Goal: Answer question/provide support: Share knowledge or assist other users

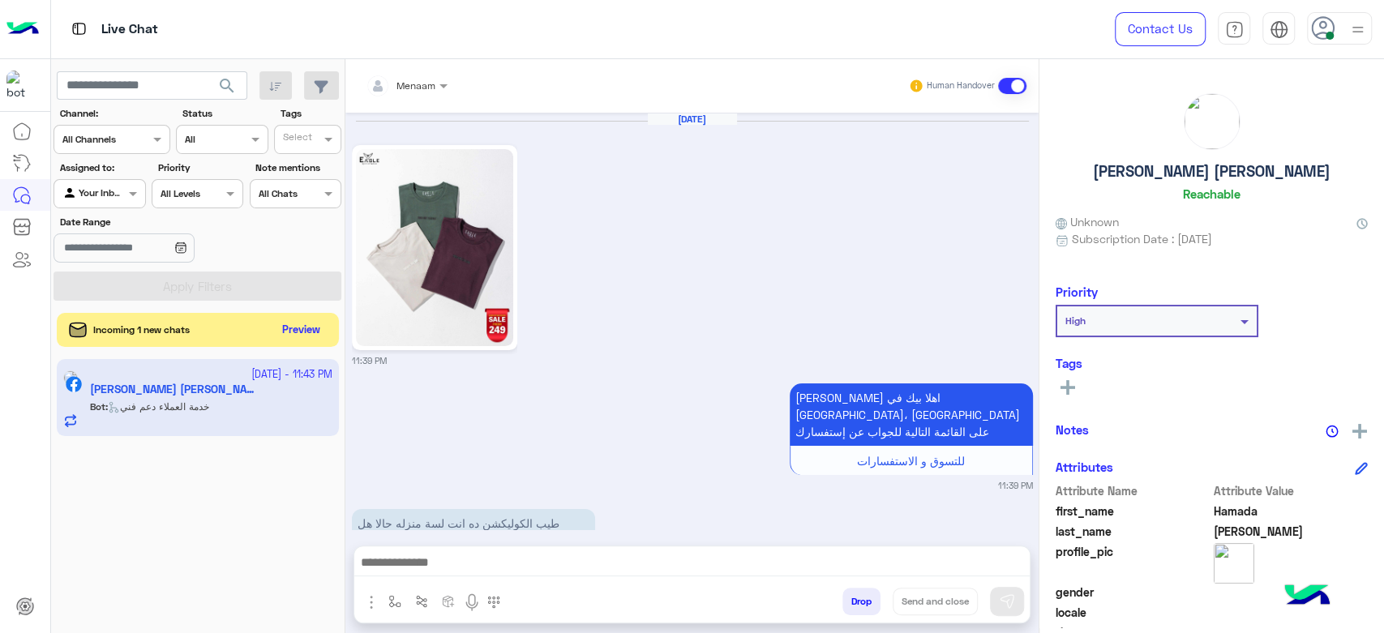
click at [303, 320] on button "Preview" at bounding box center [302, 331] width 50 height 22
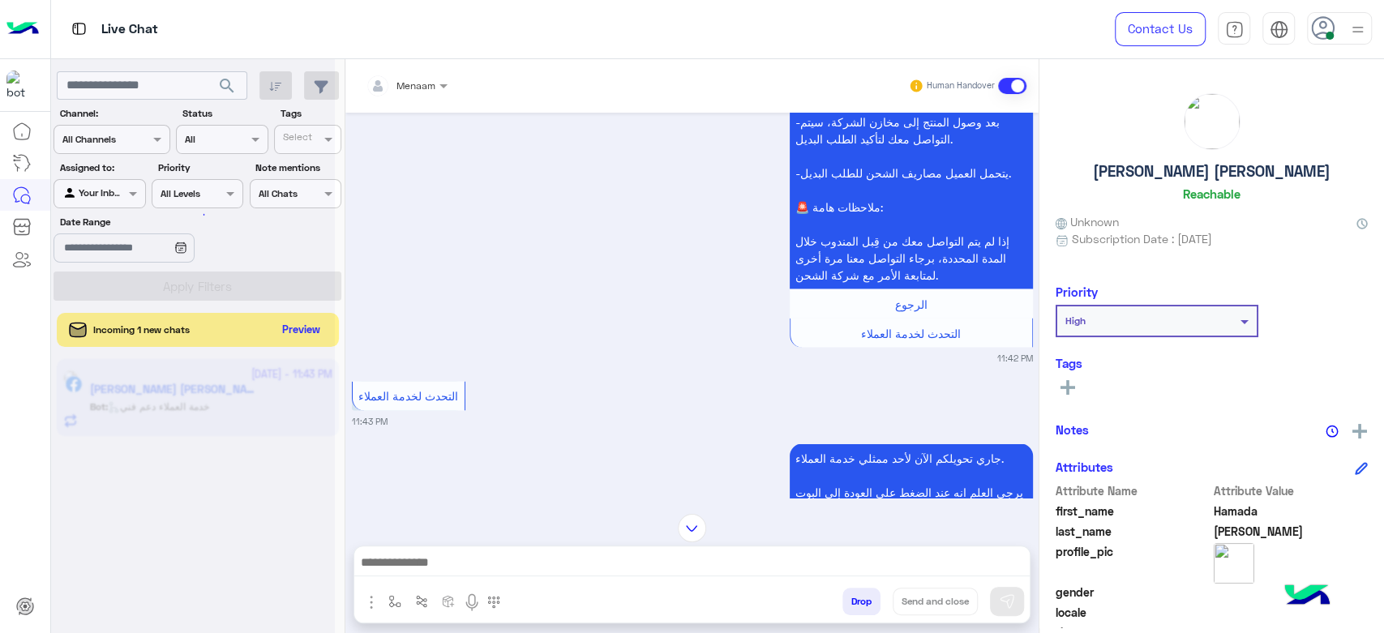
scroll to position [2111, 0]
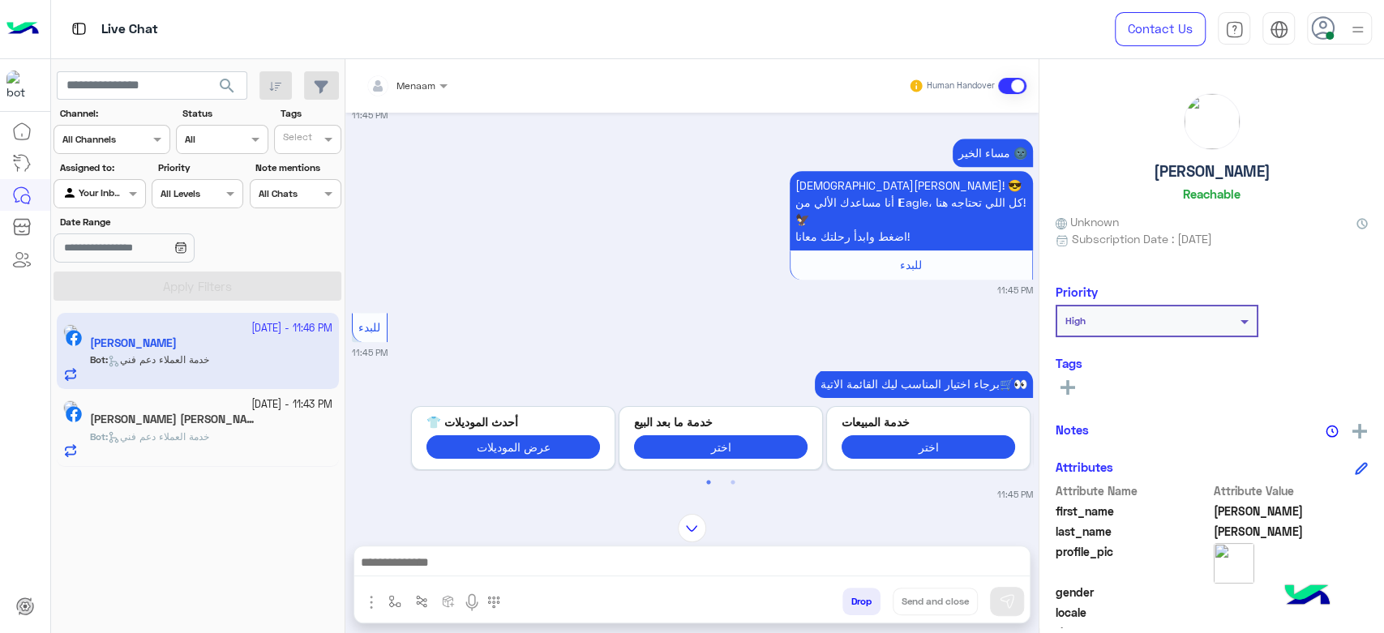
scroll to position [7, 0]
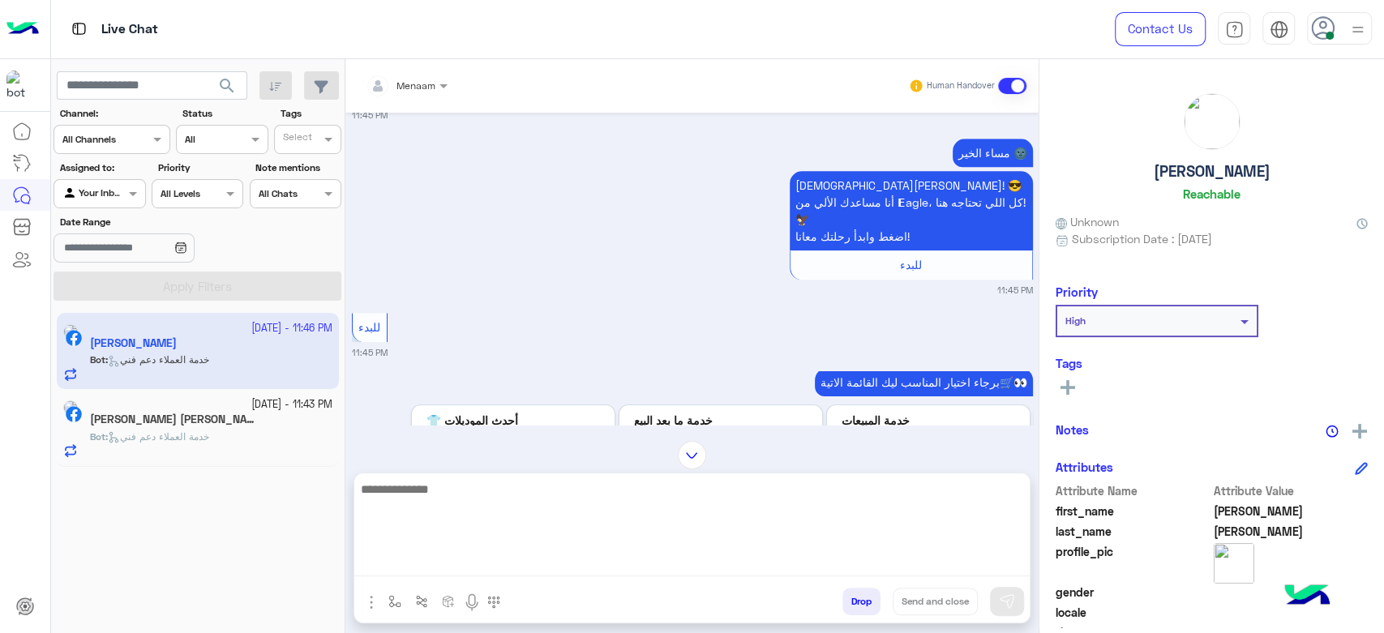
click at [445, 569] on textarea at bounding box center [692, 527] width 676 height 97
type textarea "**********"
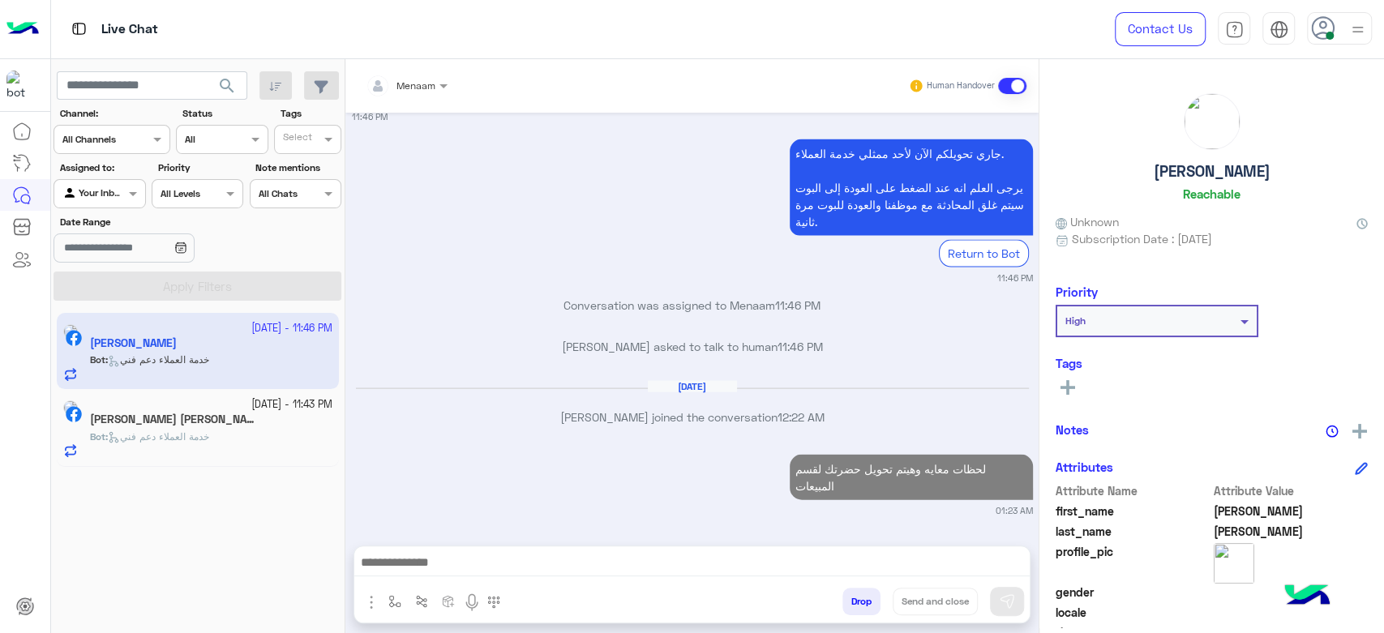
click at [1214, 167] on h5 "[PERSON_NAME]" at bounding box center [1212, 171] width 117 height 19
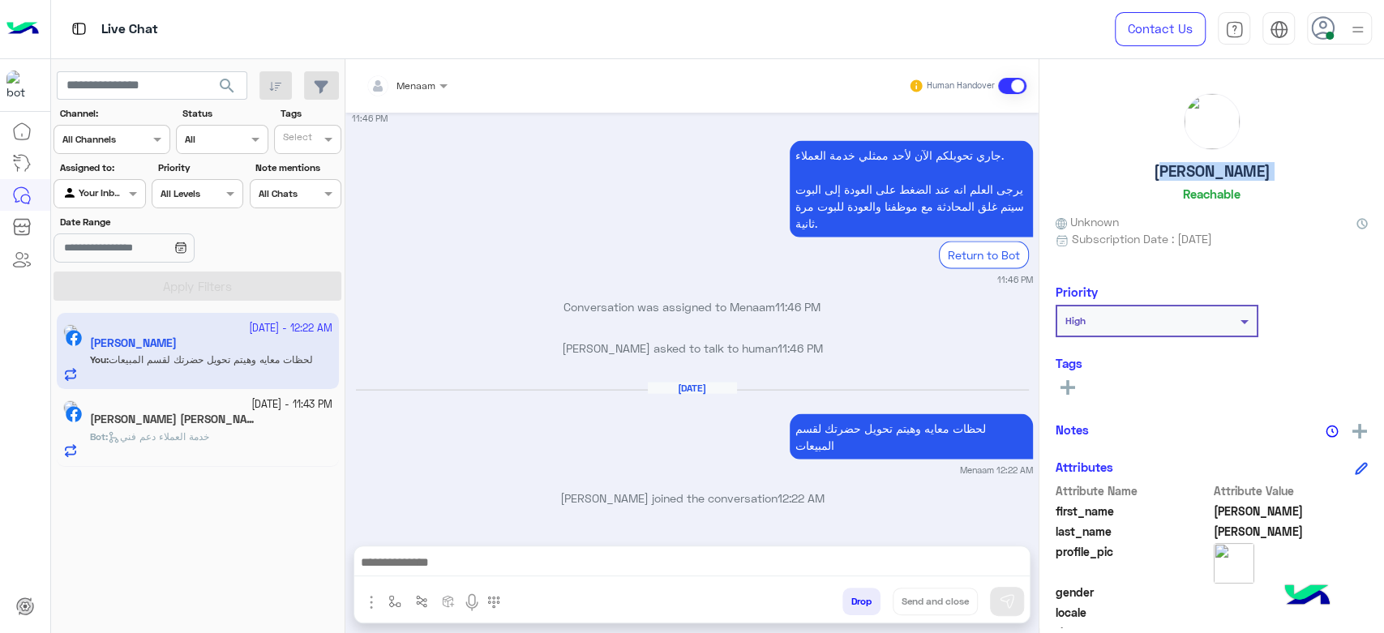
click at [1214, 167] on h5 "[PERSON_NAME]" at bounding box center [1212, 171] width 117 height 19
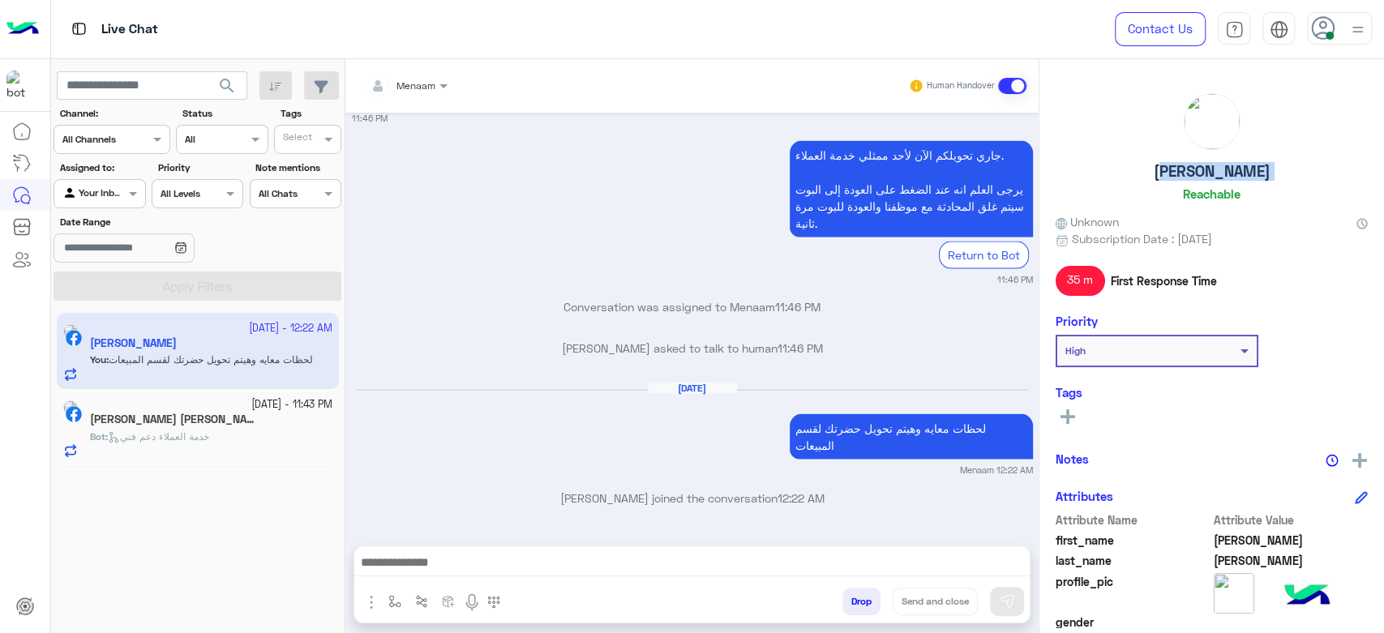
copy h5 "[PERSON_NAME]"
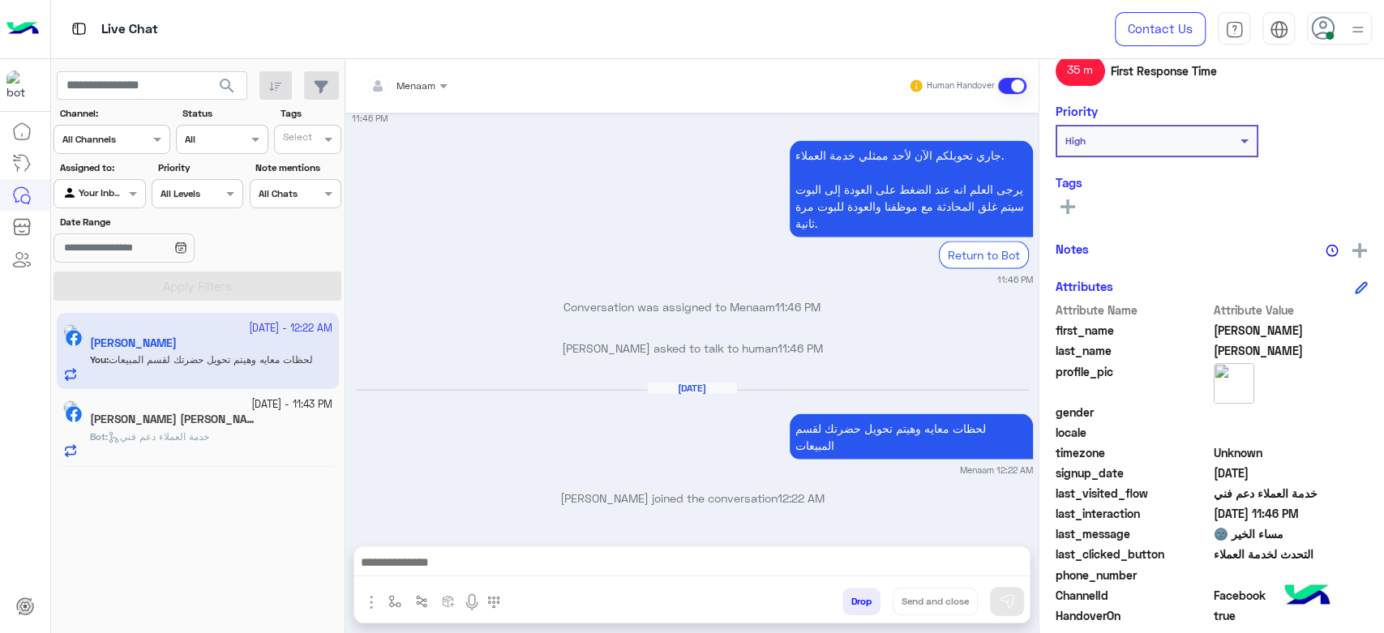
scroll to position [307, 0]
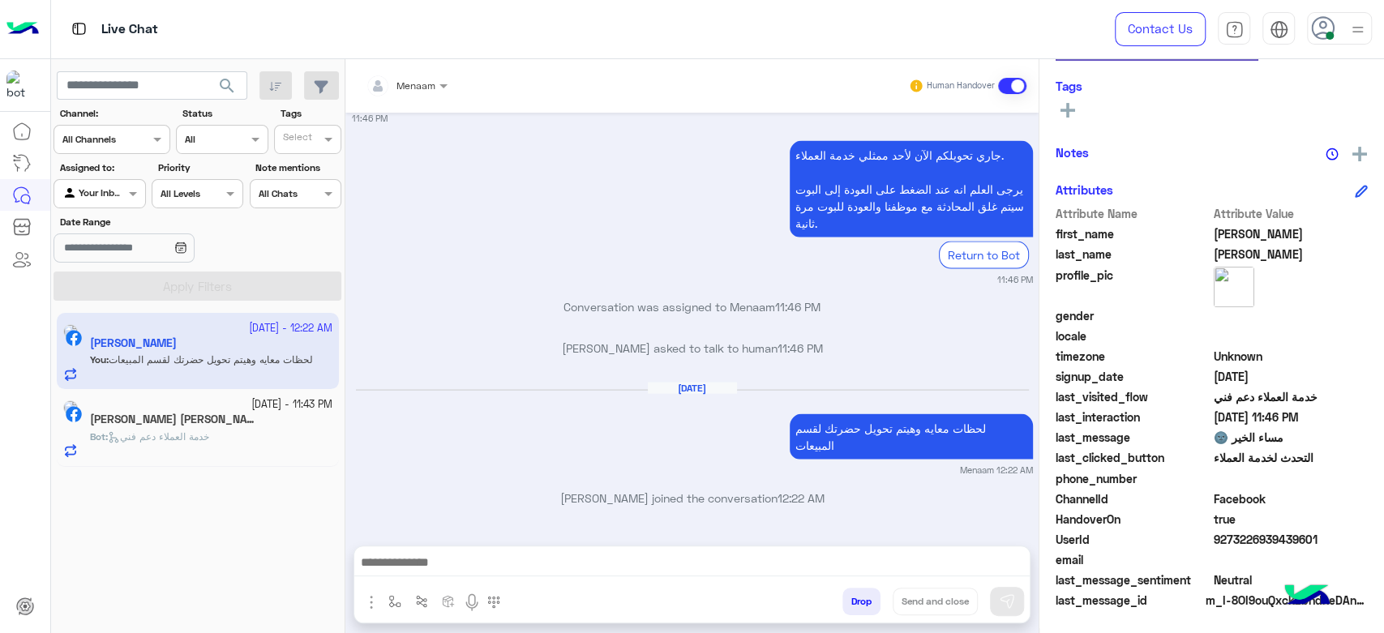
click at [1243, 535] on span "9273226939439601" at bounding box center [1291, 539] width 155 height 17
copy span "9273226939439601"
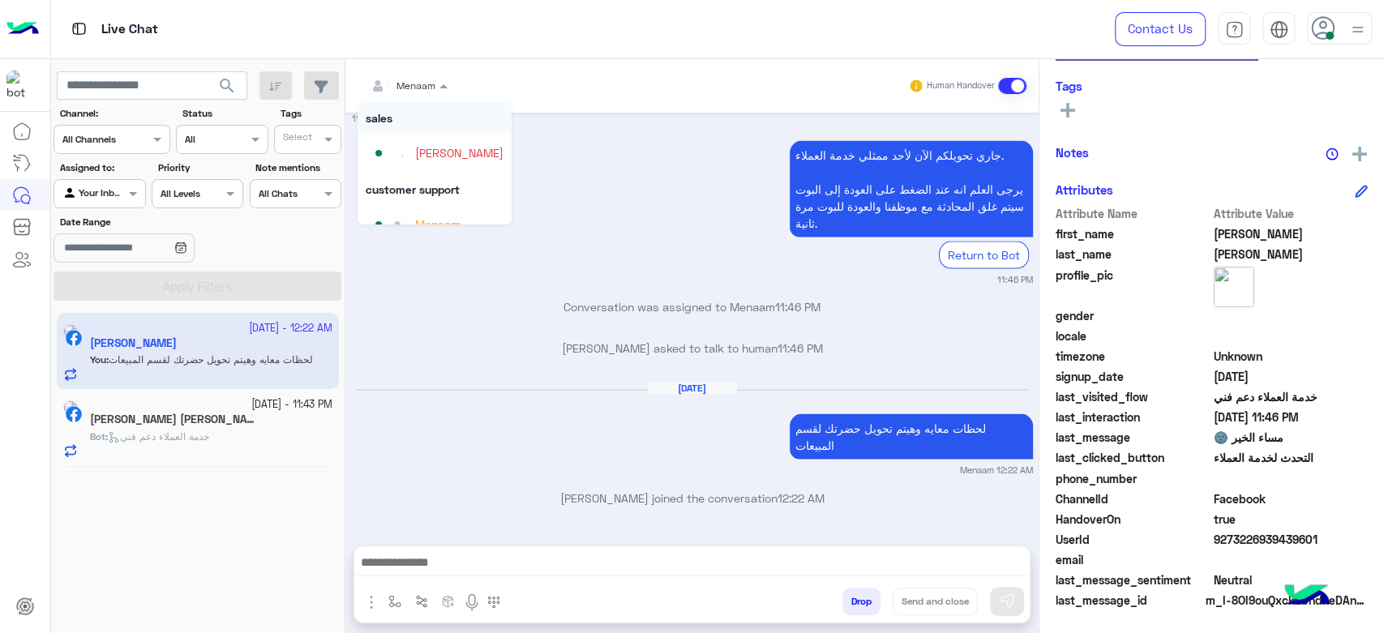
click at [423, 84] on div at bounding box center [407, 82] width 98 height 15
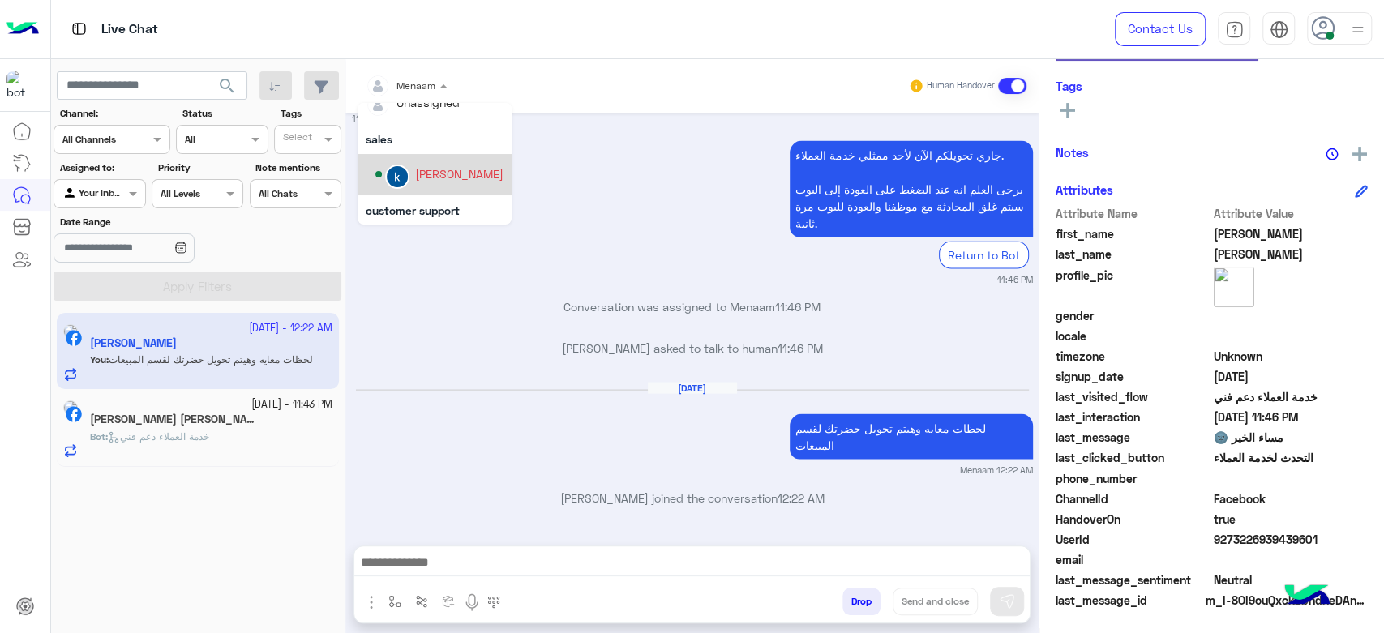
click at [454, 174] on div "[PERSON_NAME]" at bounding box center [459, 173] width 88 height 17
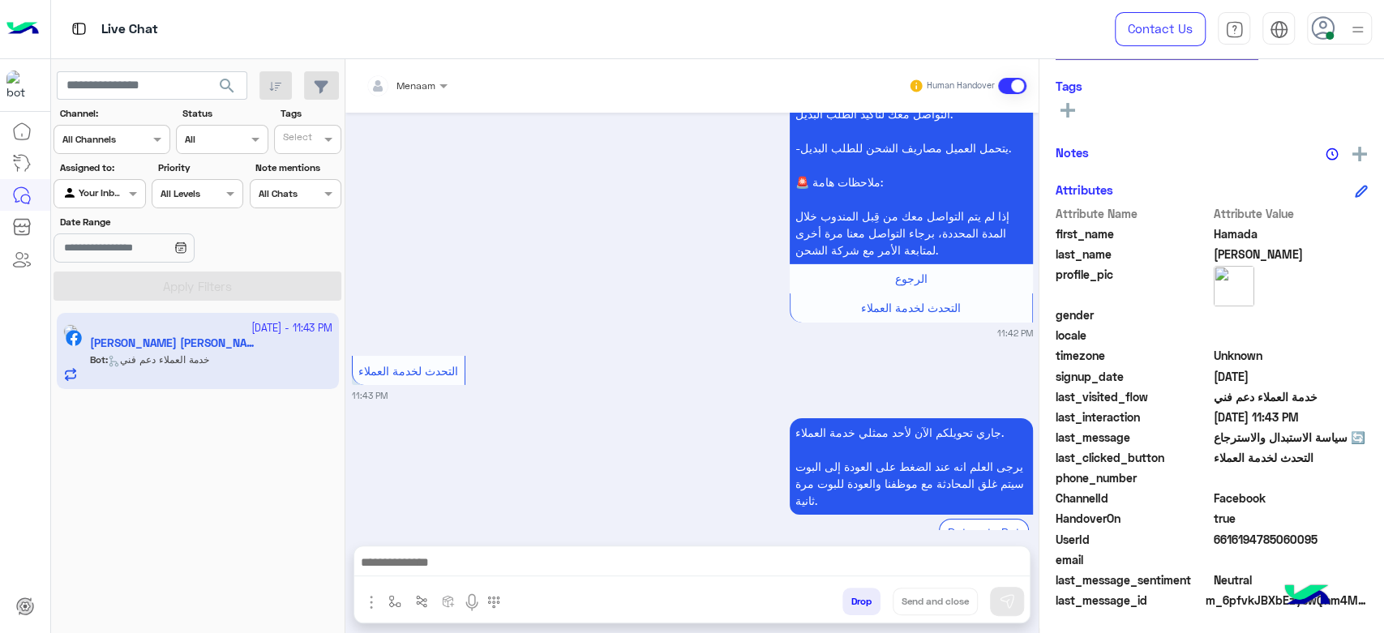
scroll to position [7688, 0]
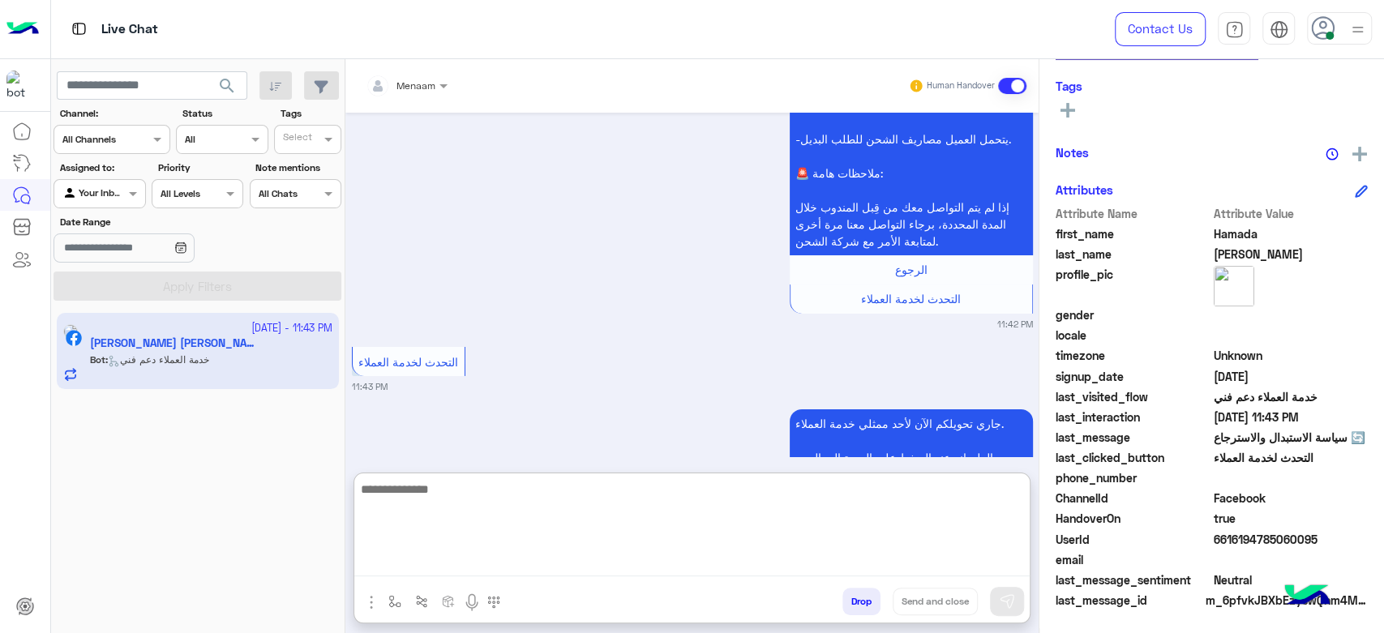
click at [461, 569] on textarea at bounding box center [692, 527] width 676 height 97
type textarea "**********"
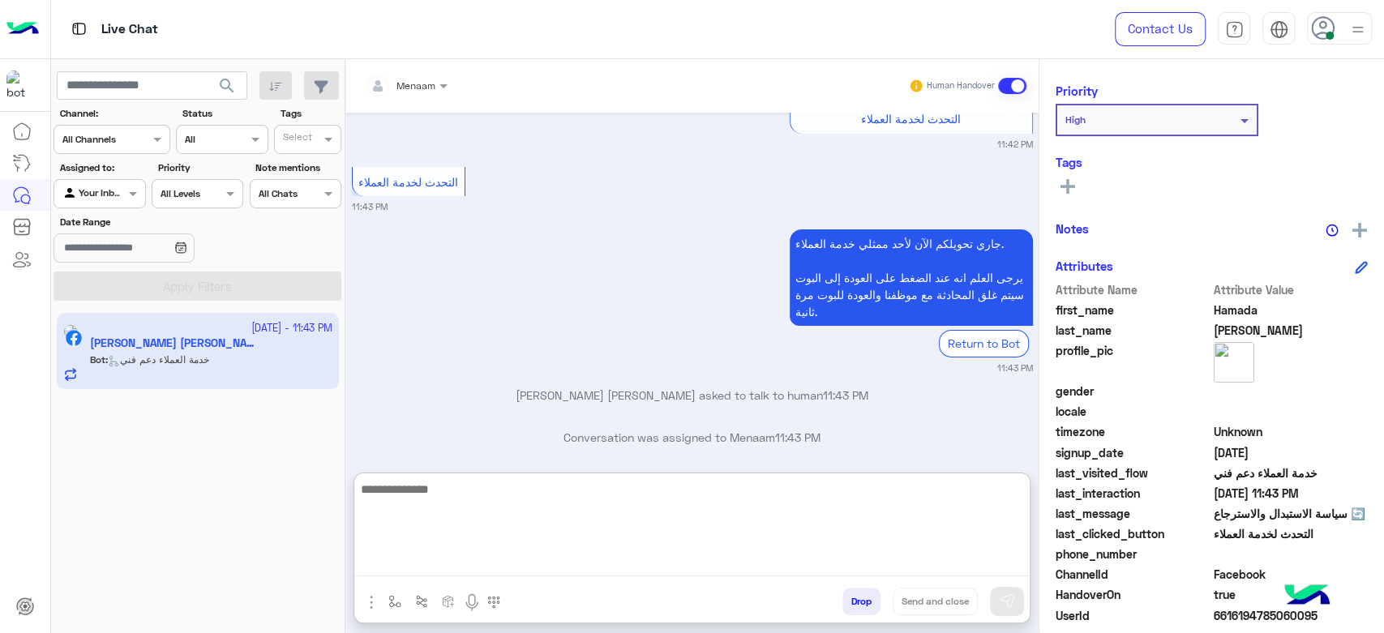
scroll to position [0, 0]
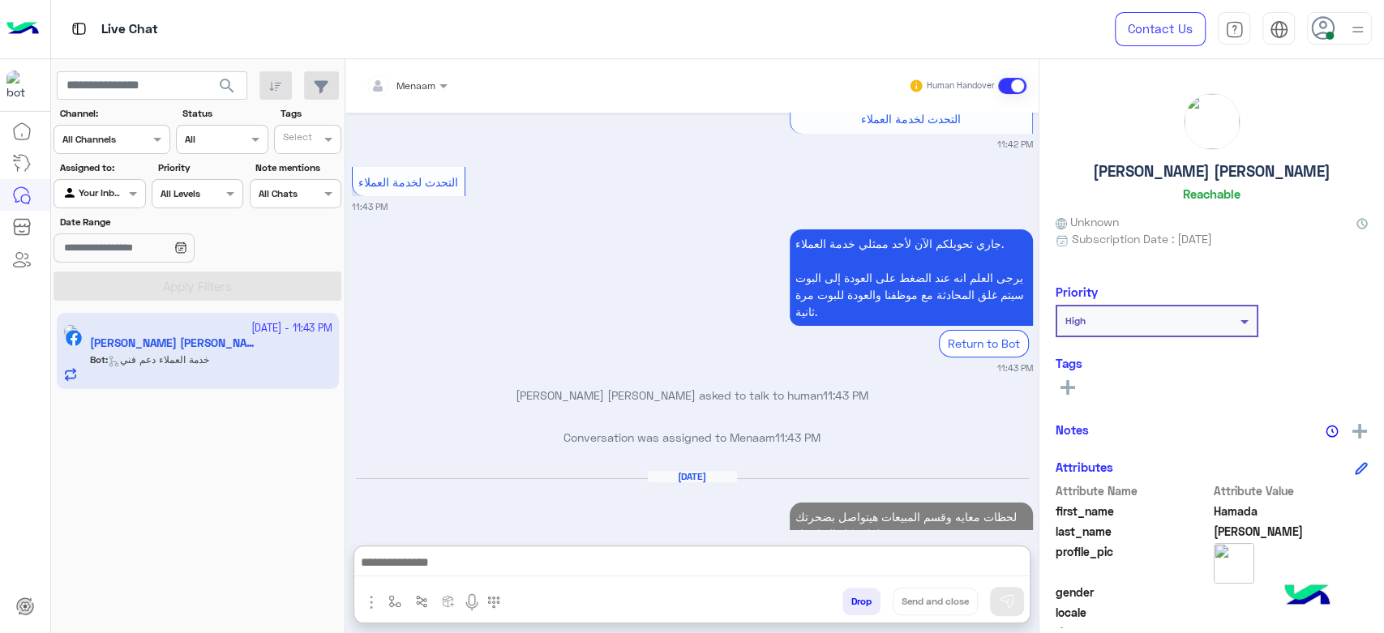
click at [1215, 169] on h5 "[PERSON_NAME] [PERSON_NAME]" at bounding box center [1212, 171] width 238 height 19
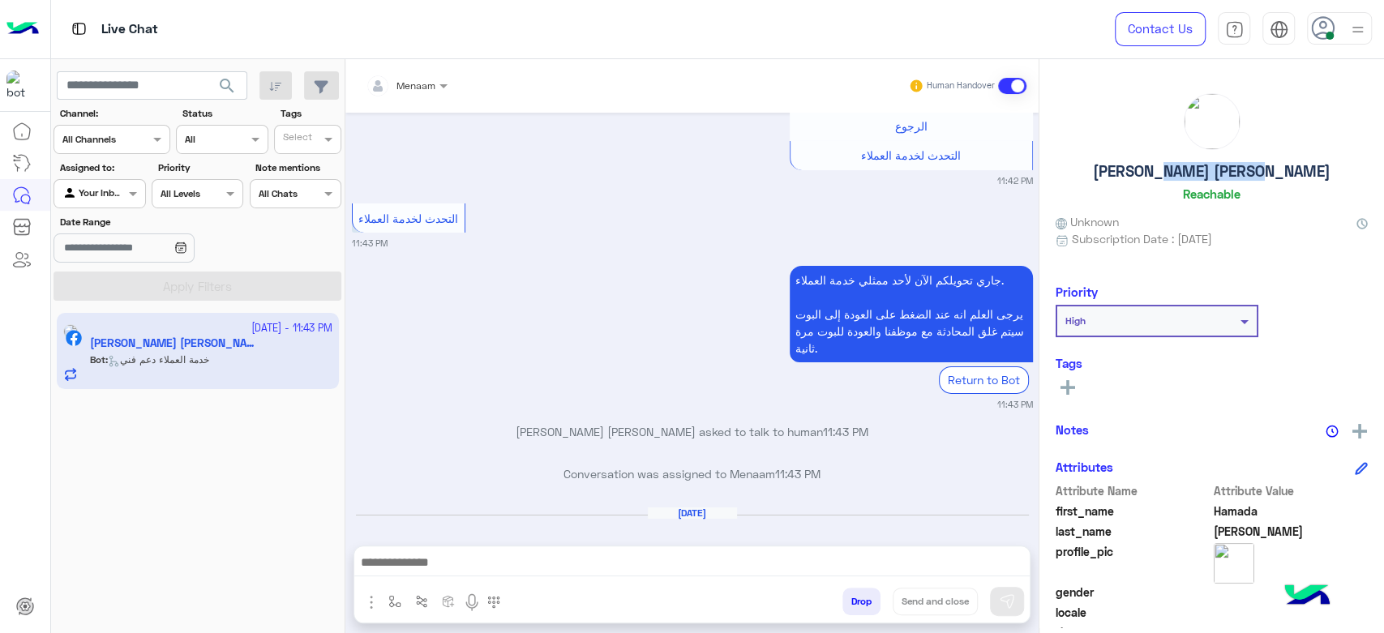
click at [1215, 169] on h5 "[PERSON_NAME] [PERSON_NAME]" at bounding box center [1212, 171] width 238 height 19
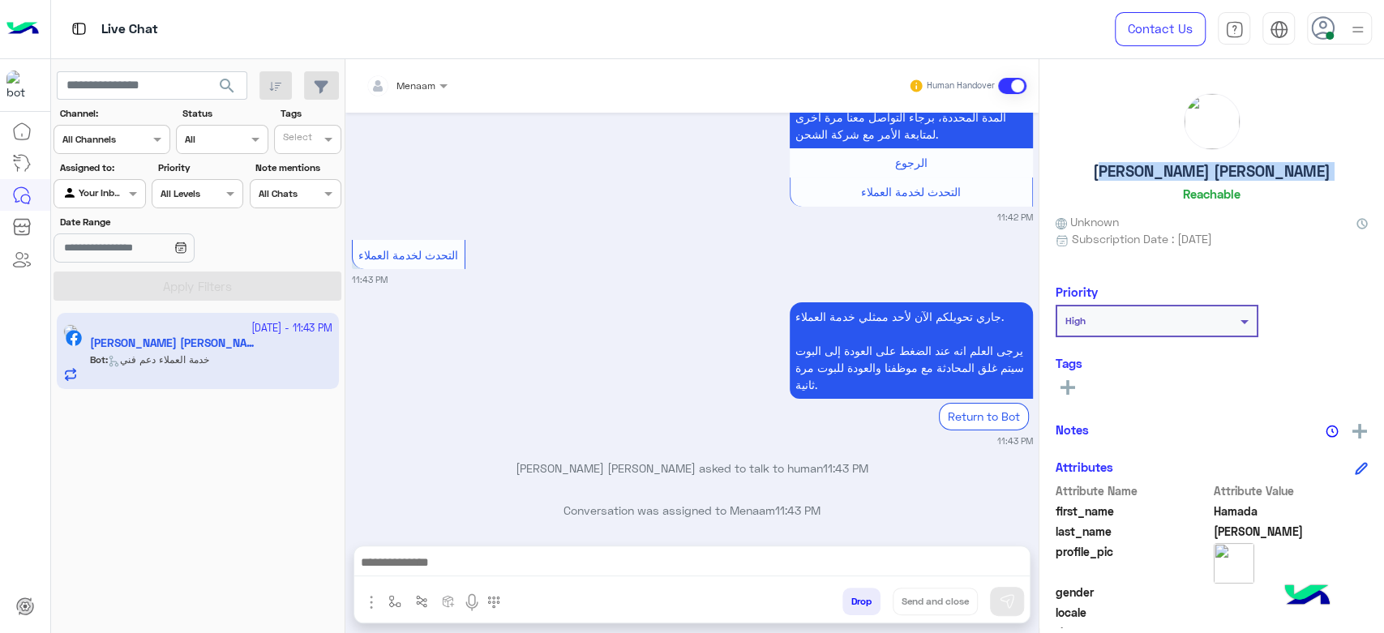
click at [1215, 169] on h5 "[PERSON_NAME] [PERSON_NAME]" at bounding box center [1212, 171] width 238 height 19
copy h5 "[PERSON_NAME] [PERSON_NAME]"
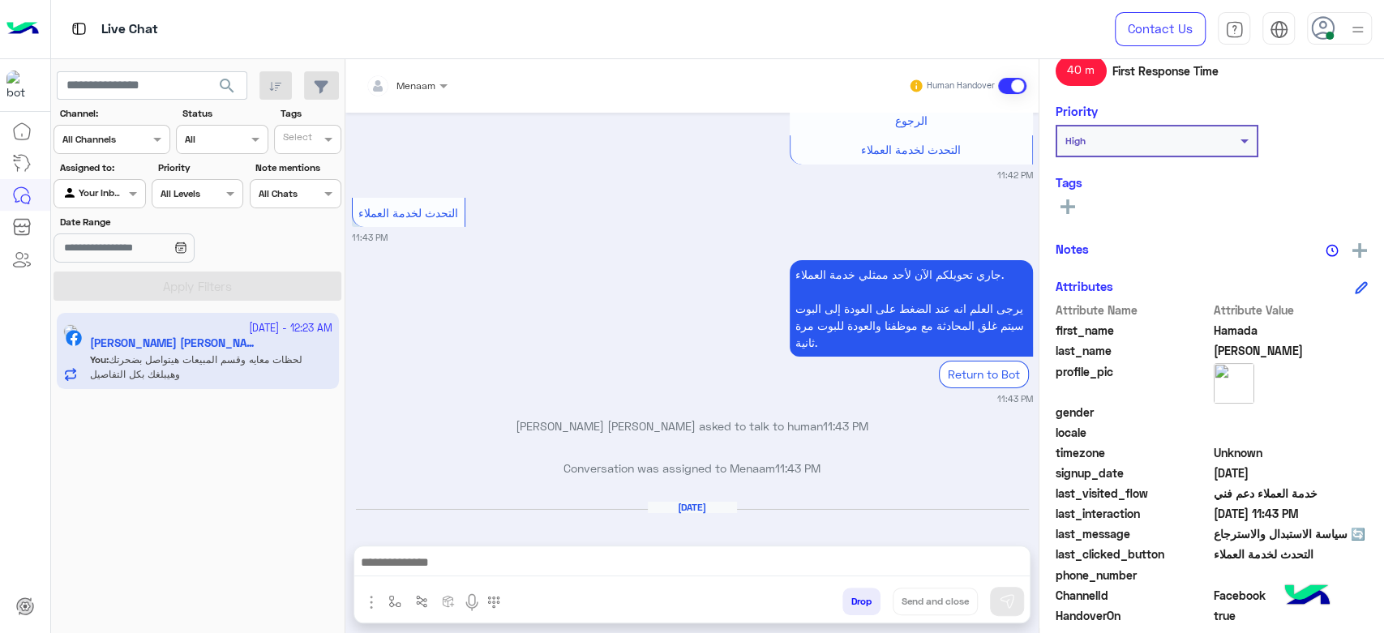
scroll to position [307, 0]
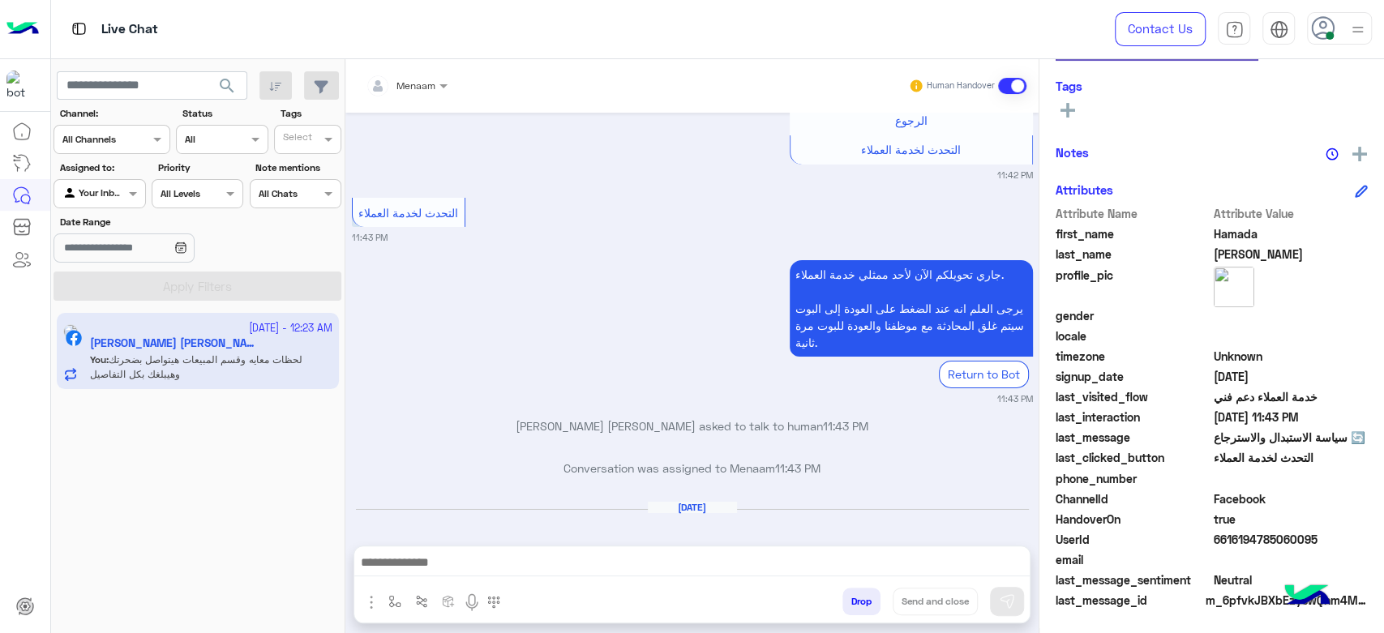
click at [1237, 538] on span "6616194785060095" at bounding box center [1291, 539] width 155 height 17
copy span "6616194785060095"
click at [435, 96] on div "Menaam" at bounding box center [401, 86] width 70 height 32
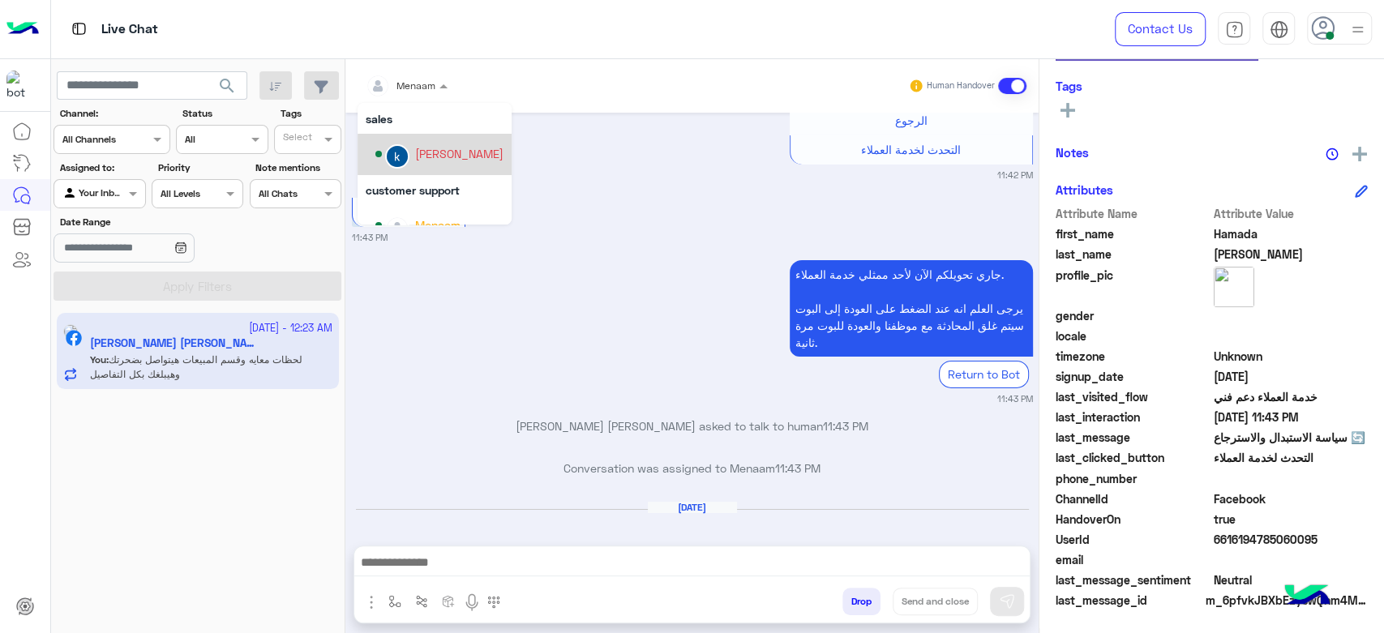
scroll to position [62, 0]
click at [439, 139] on div "[PERSON_NAME]" at bounding box center [459, 132] width 88 height 17
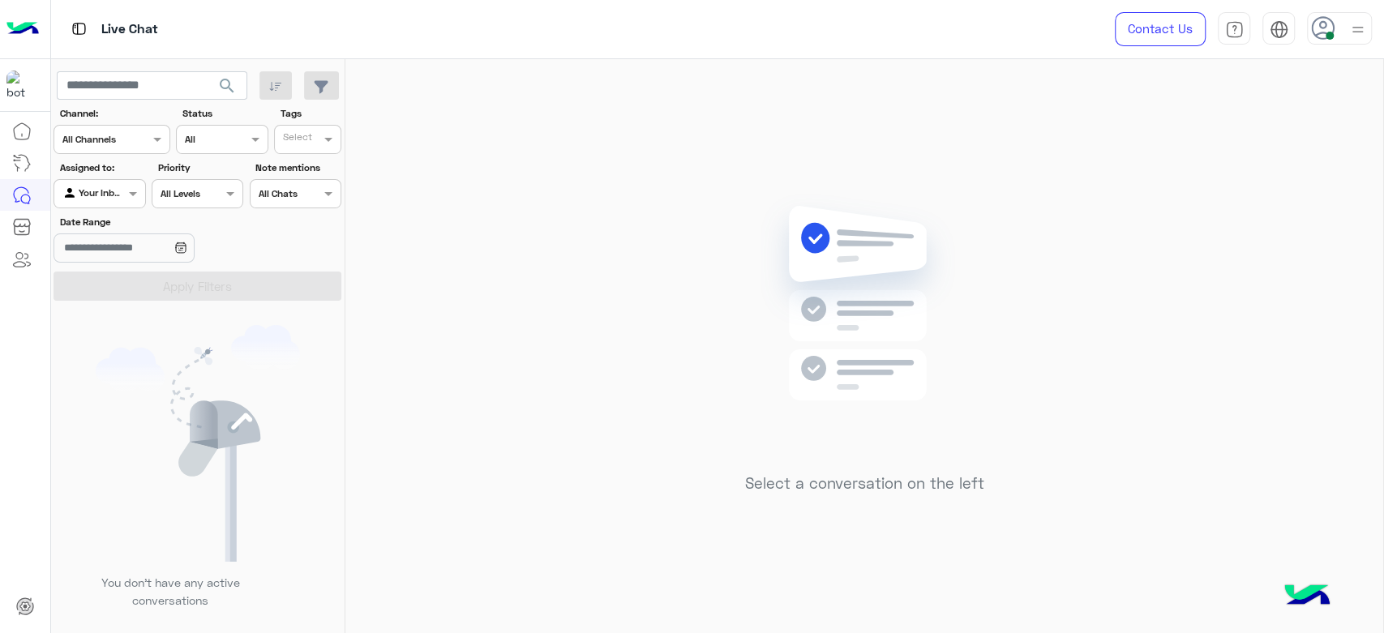
click at [1327, 21] on icon at bounding box center [1323, 28] width 24 height 24
click at [1220, 221] on label "Offline" at bounding box center [1270, 230] width 177 height 29
click at [519, 258] on div "Select a conversation on the left" at bounding box center [864, 349] width 1038 height 581
